Goal: Information Seeking & Learning: Learn about a topic

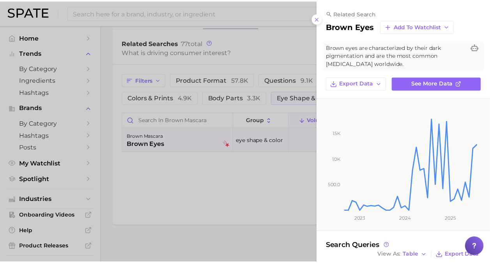
scroll to position [71, 0]
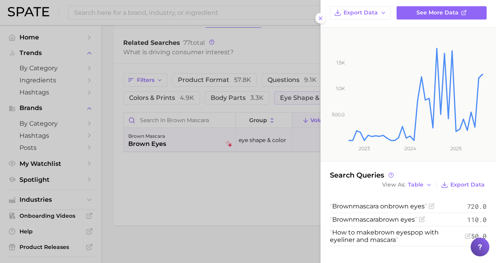
click at [263, 188] on div at bounding box center [248, 131] width 496 height 263
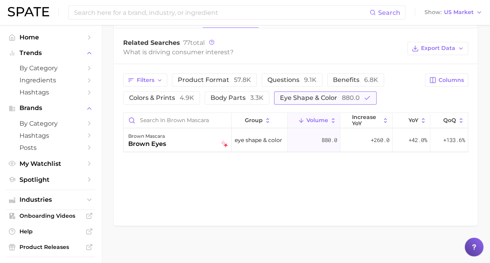
click at [304, 94] on span "eye shape & color 880.0" at bounding box center [320, 97] width 80 height 7
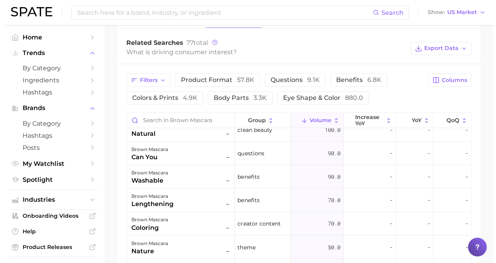
scroll to position [627, 0]
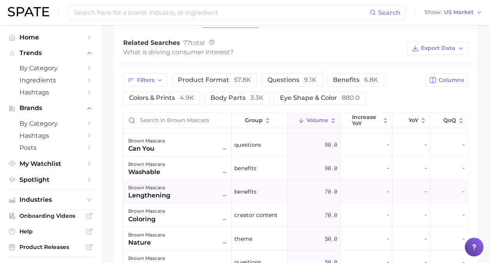
click at [194, 191] on div "brown mascara lengthening –" at bounding box center [178, 191] width 100 height 17
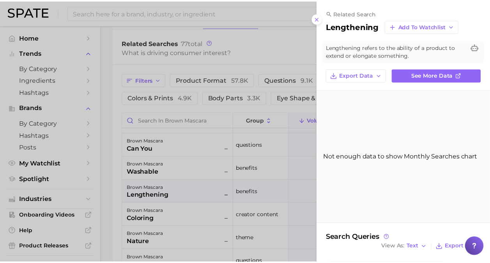
scroll to position [28, 0]
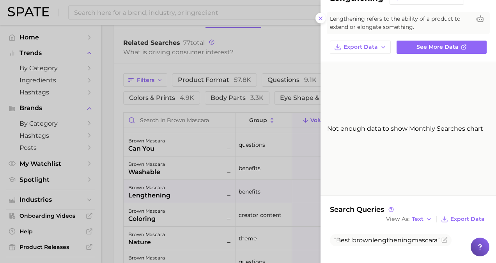
click at [247, 201] on div at bounding box center [248, 131] width 496 height 263
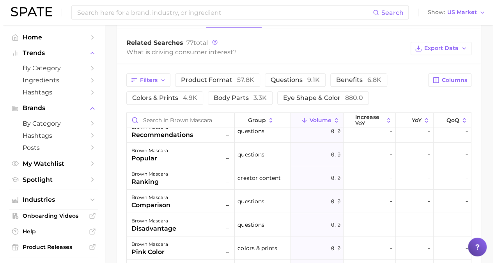
scroll to position [1253, 0]
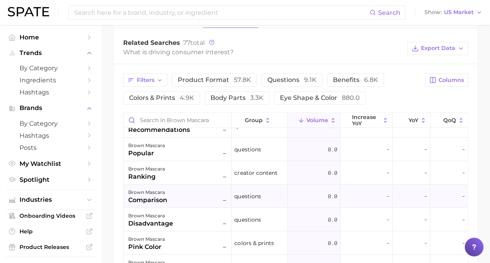
click at [214, 195] on div "brown mascara comparison –" at bounding box center [178, 195] width 100 height 17
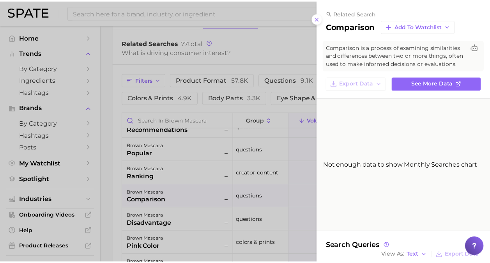
scroll to position [36, 0]
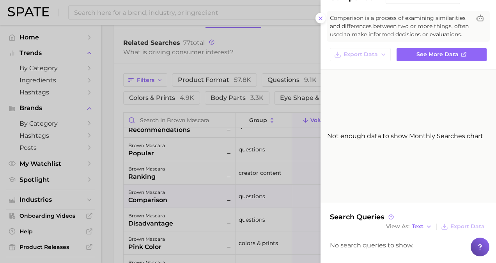
click at [261, 221] on div at bounding box center [248, 131] width 496 height 263
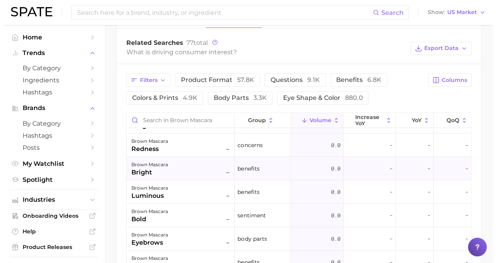
scroll to position [1445, 0]
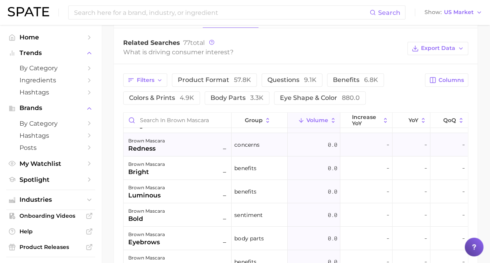
click at [198, 150] on div "brown mascara redness –" at bounding box center [178, 144] width 100 height 17
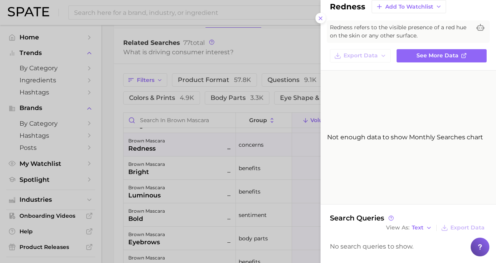
scroll to position [19, 0]
click at [263, 204] on div at bounding box center [248, 131] width 496 height 263
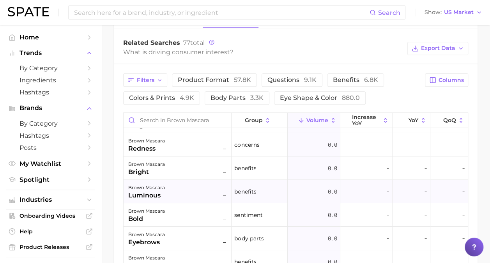
click at [216, 192] on div "brown mascara luminous –" at bounding box center [178, 191] width 100 height 17
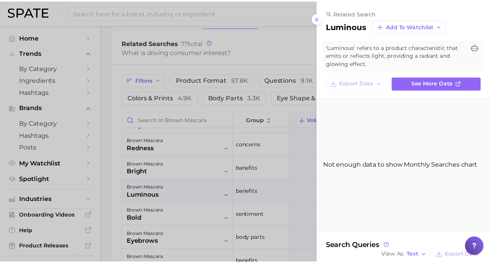
scroll to position [28, 0]
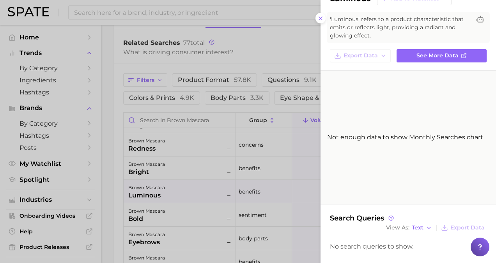
click at [260, 189] on div at bounding box center [248, 131] width 496 height 263
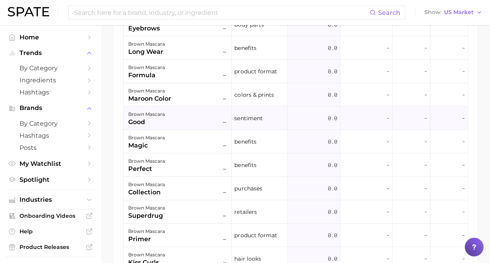
scroll to position [556, 0]
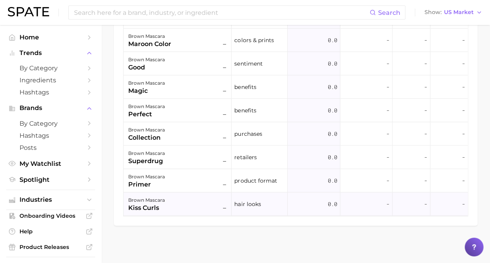
click at [189, 195] on div "brown mascara kiss curls –" at bounding box center [178, 203] width 100 height 17
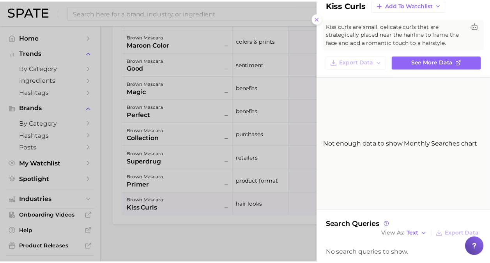
scroll to position [28, 0]
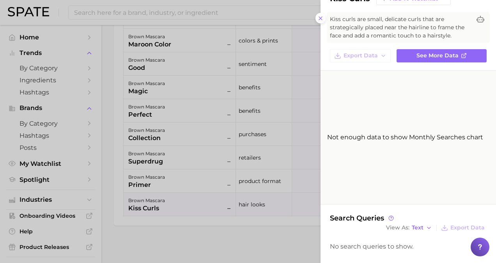
click at [263, 148] on div at bounding box center [248, 131] width 496 height 263
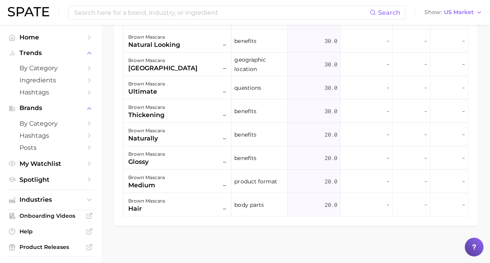
scroll to position [757, 0]
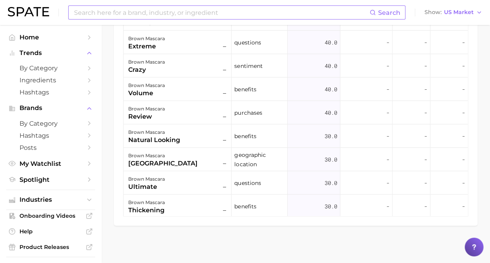
click at [321, 12] on input at bounding box center [221, 12] width 296 height 13
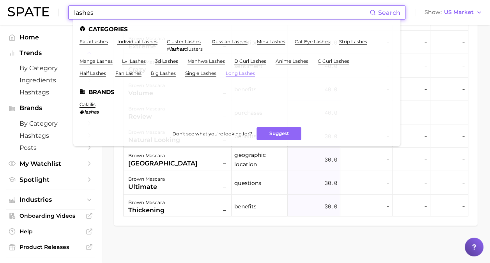
type input "lashes"
click at [238, 75] on link "long lashes" at bounding box center [240, 73] width 29 height 6
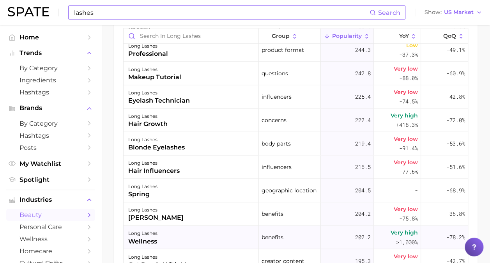
scroll to position [604, 0]
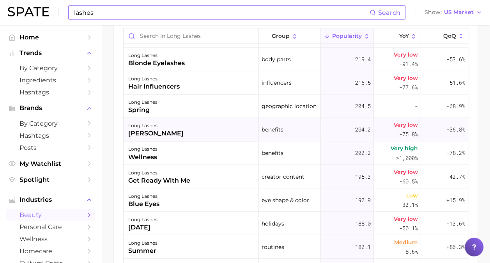
click at [204, 131] on div "long lashes [PERSON_NAME]" at bounding box center [191, 129] width 135 height 23
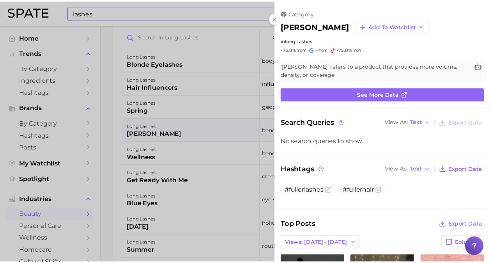
scroll to position [0, 0]
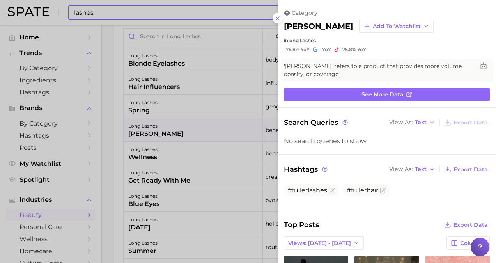
click at [244, 208] on div at bounding box center [248, 131] width 496 height 263
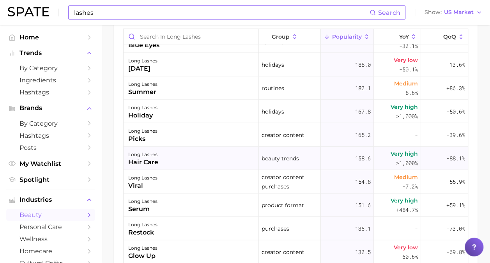
scroll to position [764, 0]
click at [208, 154] on div "long lashes hair care" at bounding box center [191, 156] width 135 height 23
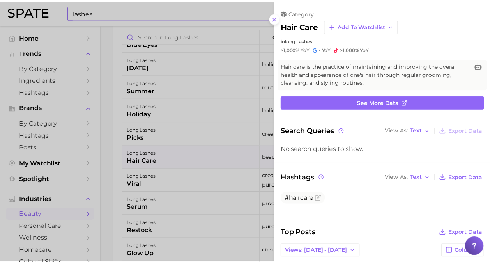
scroll to position [0, 0]
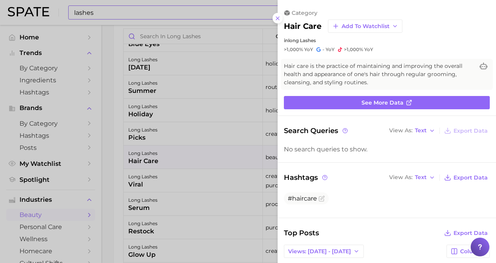
click at [201, 179] on div at bounding box center [248, 131] width 496 height 263
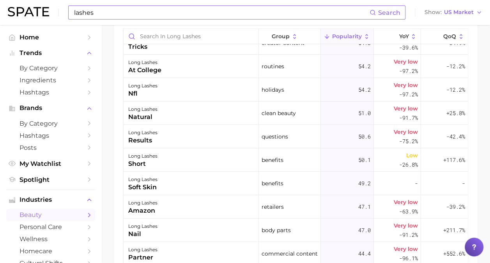
scroll to position [1533, 0]
click at [209, 113] on div "long lashes natural" at bounding box center [191, 112] width 135 height 23
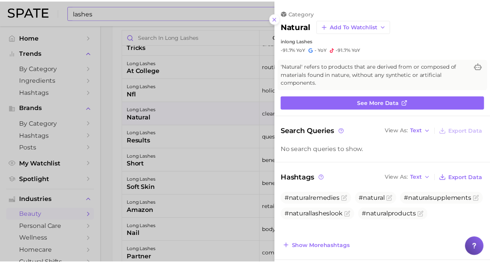
scroll to position [0, 0]
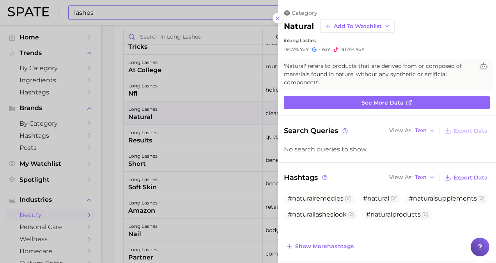
click at [415, 175] on span "Text" at bounding box center [421, 177] width 12 height 4
click at [408, 198] on button "Table" at bounding box center [430, 204] width 86 height 14
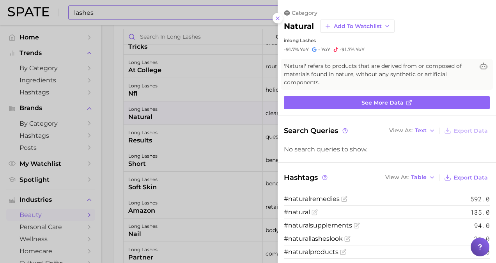
click at [243, 204] on div at bounding box center [248, 131] width 496 height 263
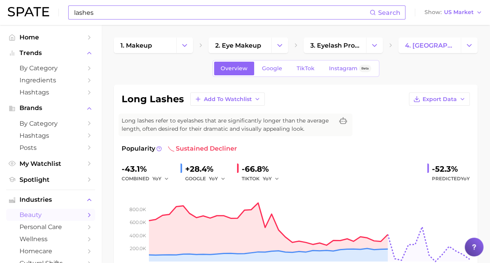
click at [277, 76] on div "Overview Google TikTok Instagram Beta" at bounding box center [295, 68] width 167 height 17
click at [272, 72] on link "Google" at bounding box center [272, 69] width 34 height 14
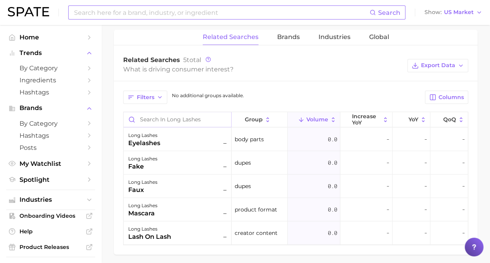
scroll to position [349, 0]
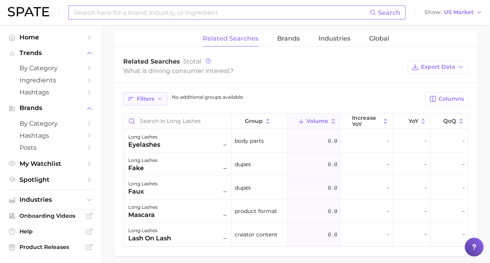
click at [154, 94] on button "Filters" at bounding box center [145, 98] width 44 height 13
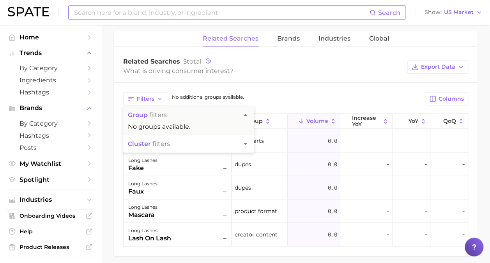
click at [261, 78] on div "Related Searches 5 total What is driving consumer interest? Export Data" at bounding box center [296, 66] width 364 height 31
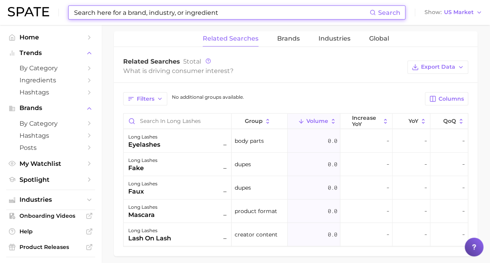
click at [205, 16] on input at bounding box center [221, 12] width 296 height 13
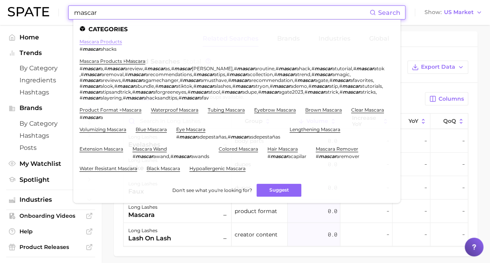
type input "mascar"
click at [104, 41] on link "mascara products" at bounding box center [100, 42] width 42 height 6
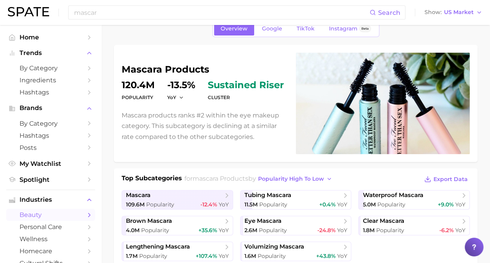
scroll to position [39, 0]
click at [277, 33] on link "Google" at bounding box center [272, 29] width 34 height 14
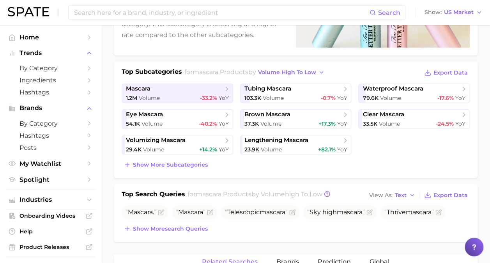
scroll to position [147, 0]
click at [262, 124] on span "Volume" at bounding box center [270, 123] width 21 height 7
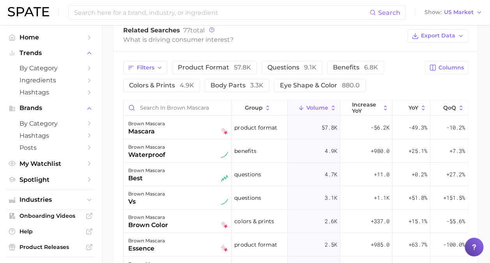
scroll to position [414, 0]
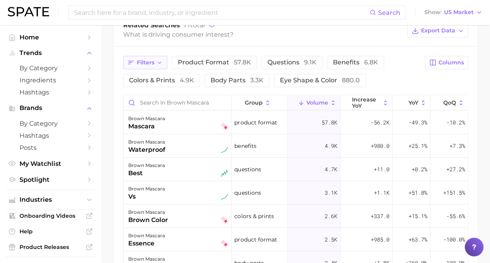
click at [157, 64] on icon "button" at bounding box center [160, 63] width 6 height 6
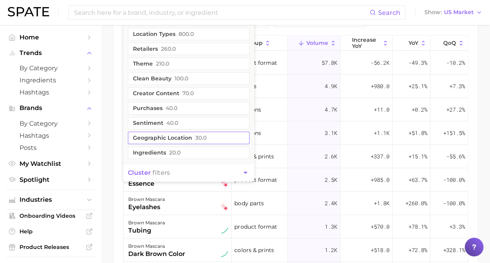
scroll to position [481, 0]
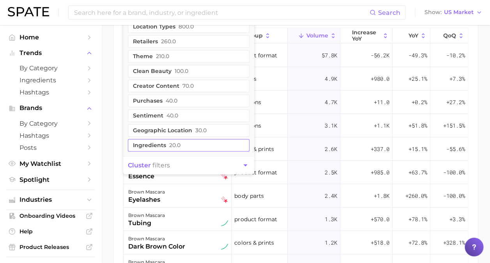
click at [164, 145] on button "ingredients 20.0" at bounding box center [189, 145] width 122 height 12
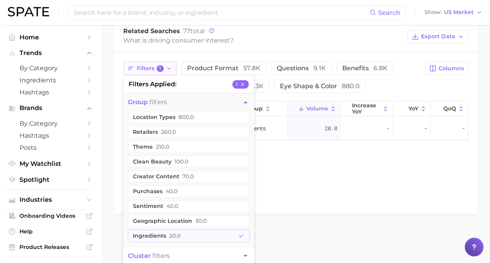
click at [165, 67] on button "Filters 1" at bounding box center [149, 68] width 53 height 13
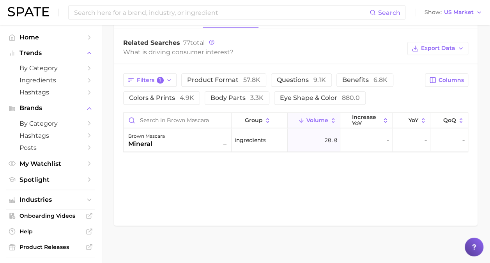
click at [165, 67] on div "Filters 1 product format 57.8k questions 9.1k benefits 6.8k colors & prints 4.9…" at bounding box center [296, 112] width 364 height 97
click at [151, 73] on button "Filters 1" at bounding box center [149, 79] width 53 height 13
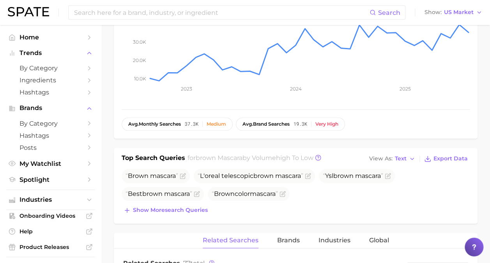
scroll to position [209, 0]
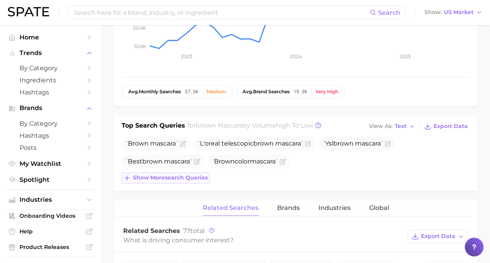
click at [179, 175] on span "Show more search queries" at bounding box center [170, 177] width 75 height 7
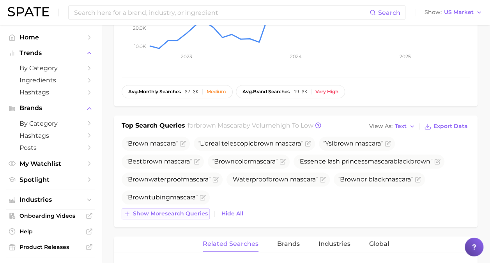
click at [177, 215] on span "Show more search queries" at bounding box center [170, 213] width 75 height 7
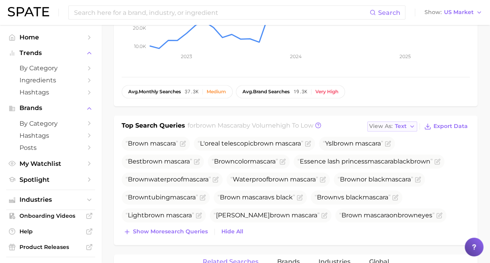
click at [392, 128] on span "View As" at bounding box center [380, 126] width 23 height 4
click at [390, 153] on span "Table" at bounding box center [387, 153] width 15 height 7
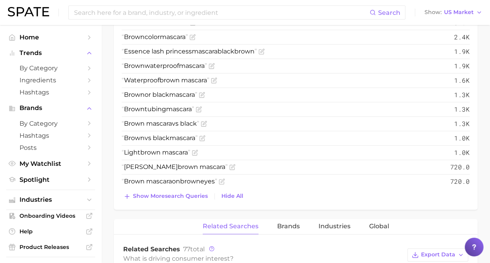
scroll to position [376, 0]
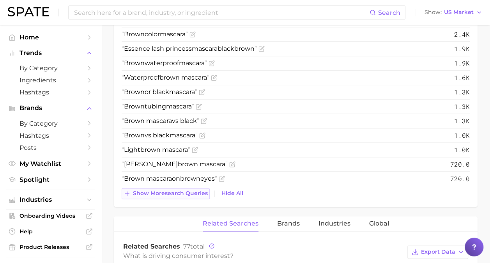
click at [192, 188] on button "Show more search queries" at bounding box center [166, 193] width 88 height 11
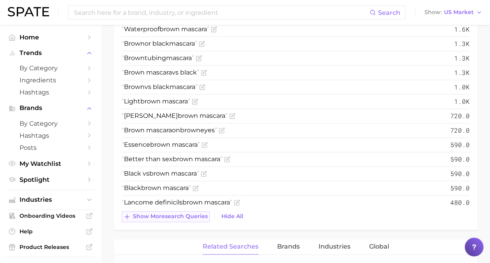
scroll to position [432, 0]
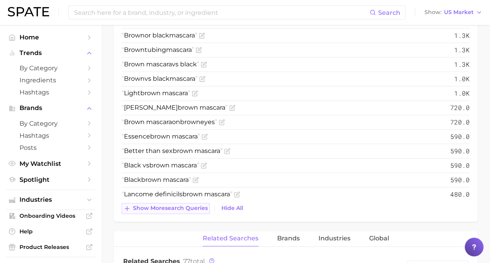
click at [187, 207] on span "Show more search queries" at bounding box center [170, 208] width 75 height 7
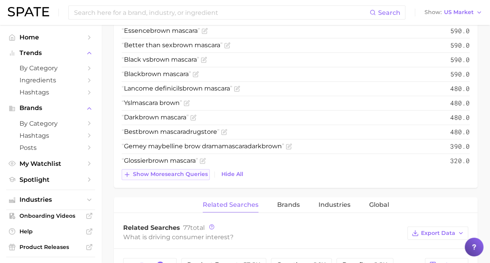
scroll to position [0, 0]
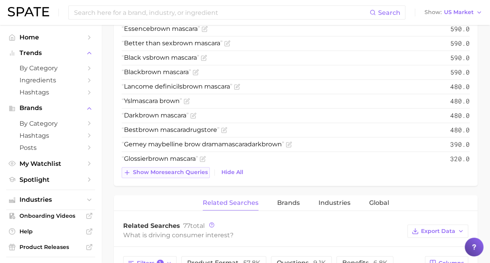
click at [167, 171] on span "Show more search queries" at bounding box center [170, 172] width 75 height 7
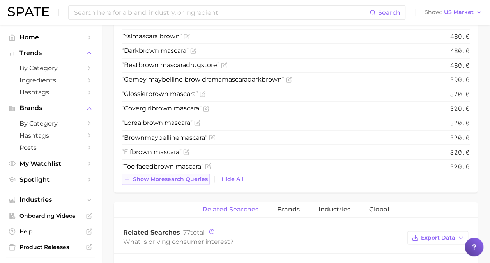
click at [173, 181] on button "Show more search queries" at bounding box center [166, 178] width 88 height 11
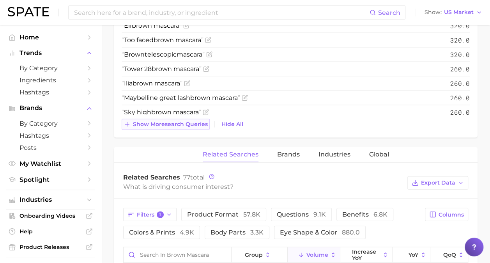
click at [171, 120] on span "Show more search queries" at bounding box center [170, 123] width 75 height 7
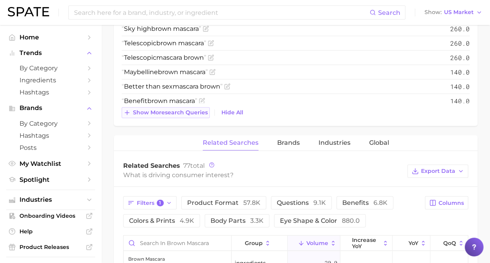
click at [168, 112] on span "Show more search queries" at bounding box center [170, 112] width 75 height 7
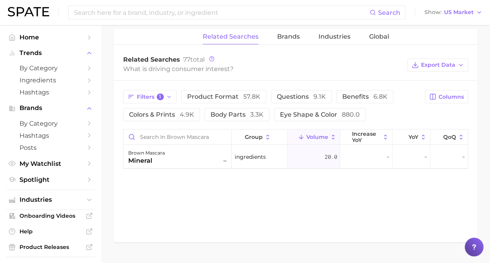
scroll to position [1000, 0]
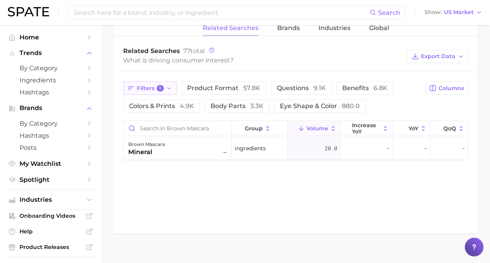
click at [148, 87] on span "Filters 1" at bounding box center [150, 88] width 27 height 7
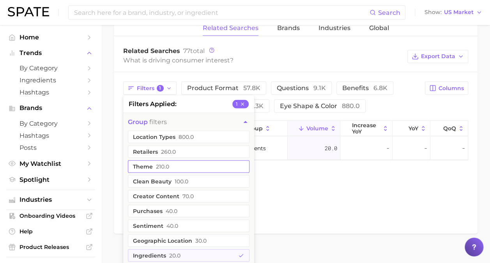
scroll to position [1019, 0]
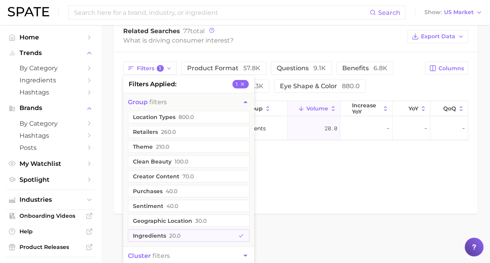
click at [187, 240] on ul "location types 800.0 retailers 260.0 theme 210.0 clean beauty 100.0 creator con…" at bounding box center [188, 179] width 131 height 136
click at [183, 237] on button "ingredients 20.0" at bounding box center [189, 235] width 122 height 12
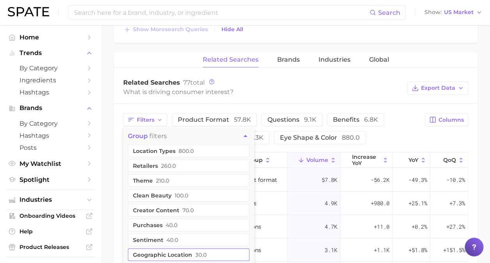
scroll to position [962, 0]
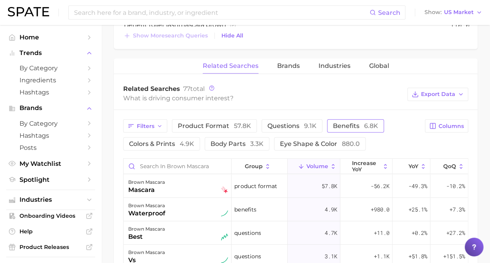
click at [340, 122] on span "benefits 6.8k" at bounding box center [355, 125] width 45 height 7
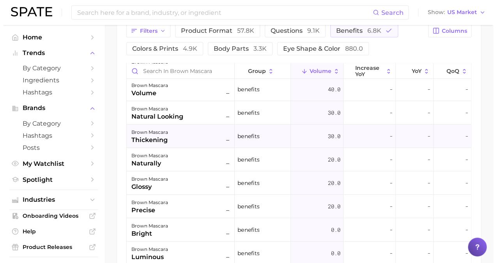
scroll to position [143, 0]
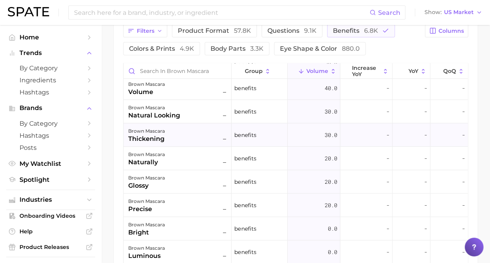
click at [185, 137] on div "brown mascara thickening –" at bounding box center [178, 134] width 100 height 17
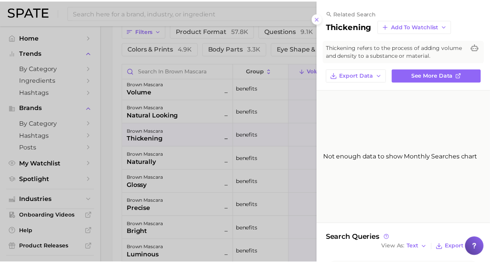
scroll to position [36, 0]
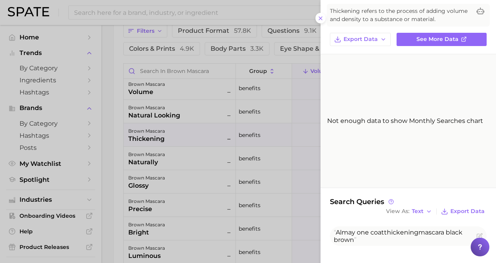
click at [235, 191] on div at bounding box center [248, 131] width 496 height 263
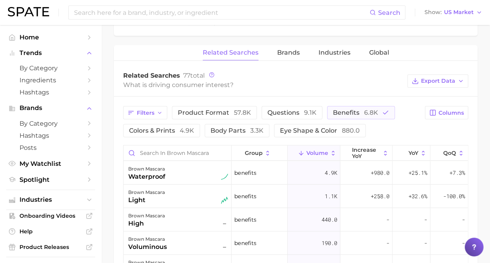
scroll to position [974, 0]
click at [136, 111] on button "Filters" at bounding box center [145, 113] width 44 height 13
click at [364, 110] on span "6.8k" at bounding box center [371, 113] width 14 height 7
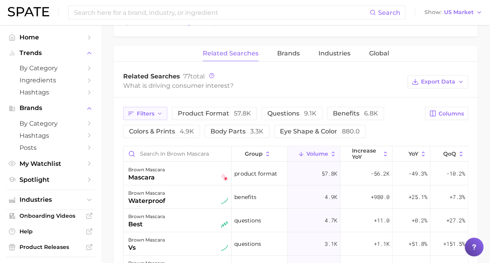
click at [146, 111] on span "Filters" at bounding box center [146, 113] width 18 height 7
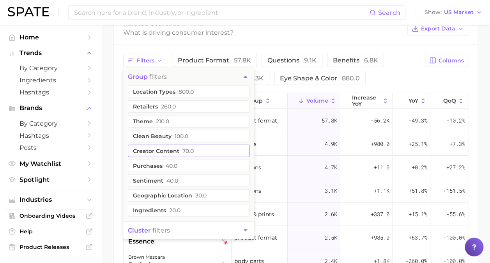
scroll to position [1026, 0]
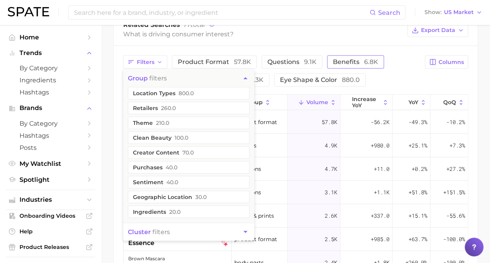
click at [344, 62] on span "benefits 6.8k" at bounding box center [355, 61] width 45 height 7
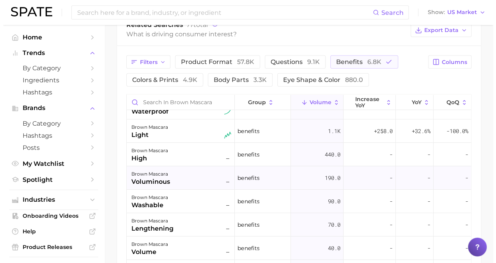
scroll to position [15, 0]
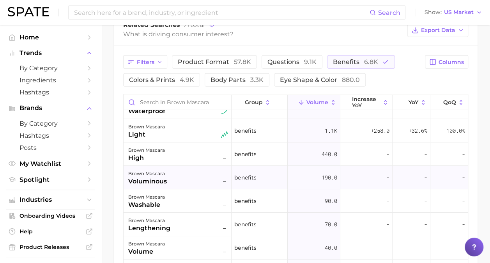
click at [198, 178] on div "brown mascara voluminous –" at bounding box center [178, 177] width 100 height 17
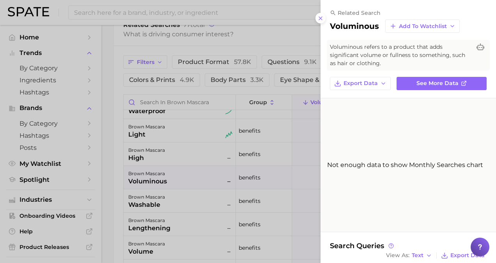
scroll to position [84, 0]
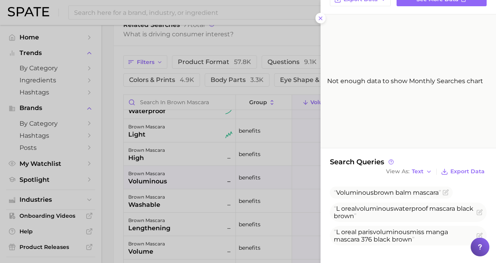
click at [241, 217] on div at bounding box center [248, 131] width 496 height 263
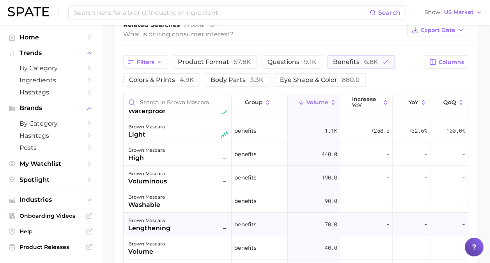
click at [209, 220] on div "brown mascara lengthening –" at bounding box center [178, 223] width 100 height 17
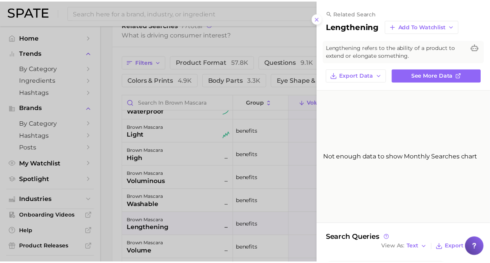
scroll to position [28, 0]
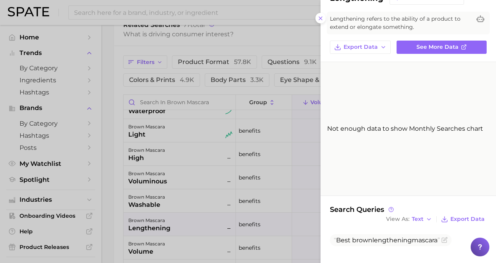
click at [261, 208] on div at bounding box center [248, 131] width 496 height 263
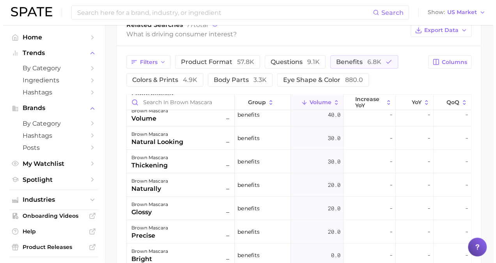
scroll to position [151, 0]
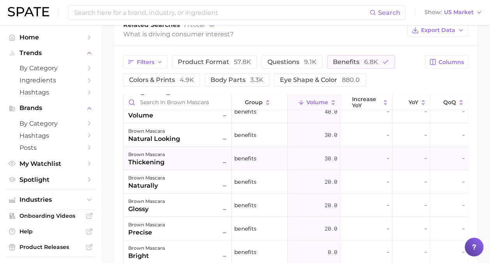
click at [200, 167] on div "brown mascara thickening –" at bounding box center [178, 158] width 108 height 23
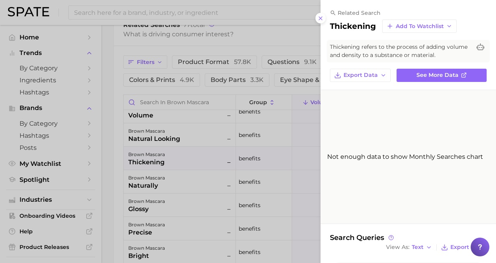
scroll to position [36, 0]
